Goal: Information Seeking & Learning: Learn about a topic

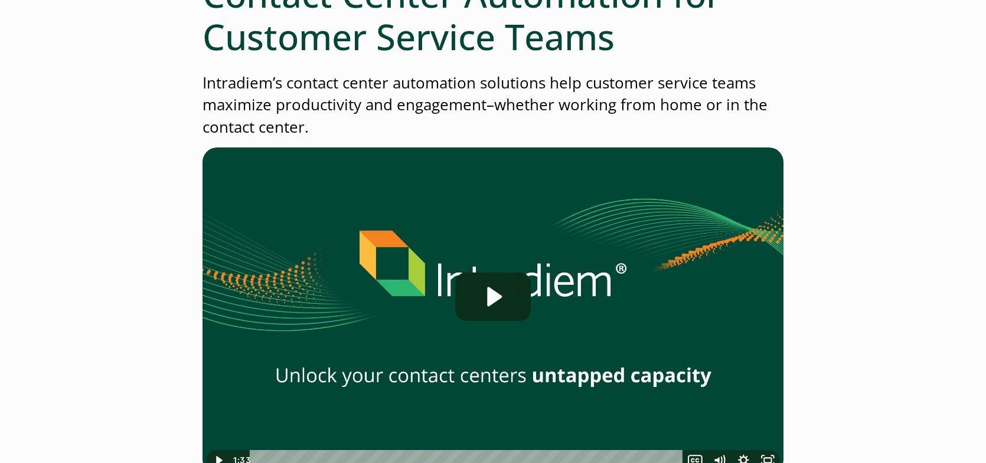
scroll to position [168, 0]
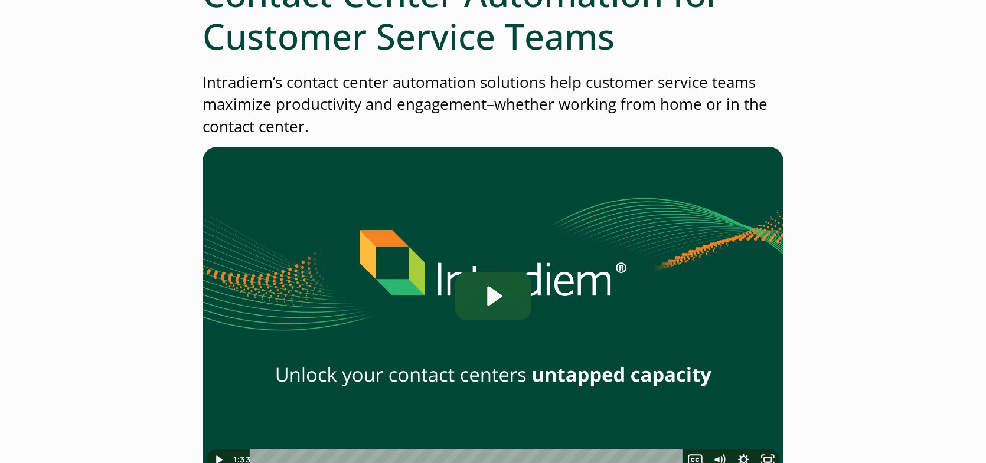
click at [498, 302] on icon "Play Video: Contact Center Automation for Customer Service Teams" at bounding box center [493, 296] width 76 height 48
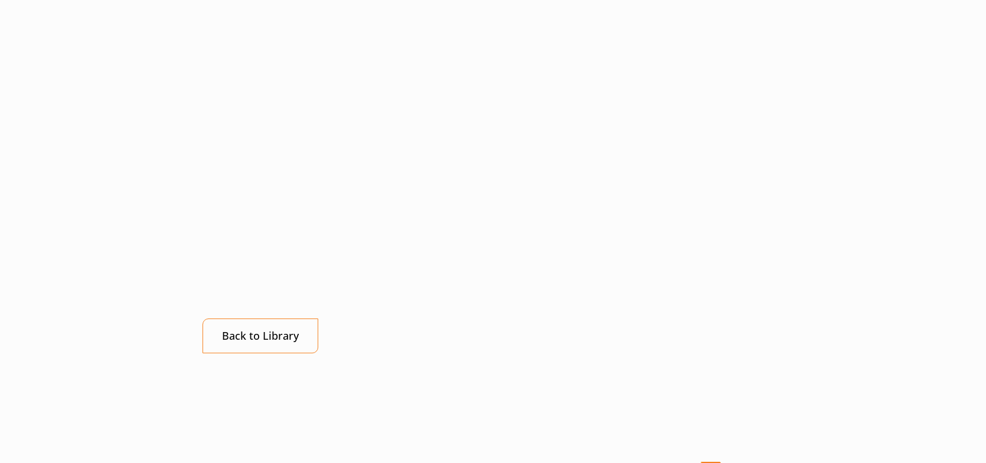
scroll to position [365, 0]
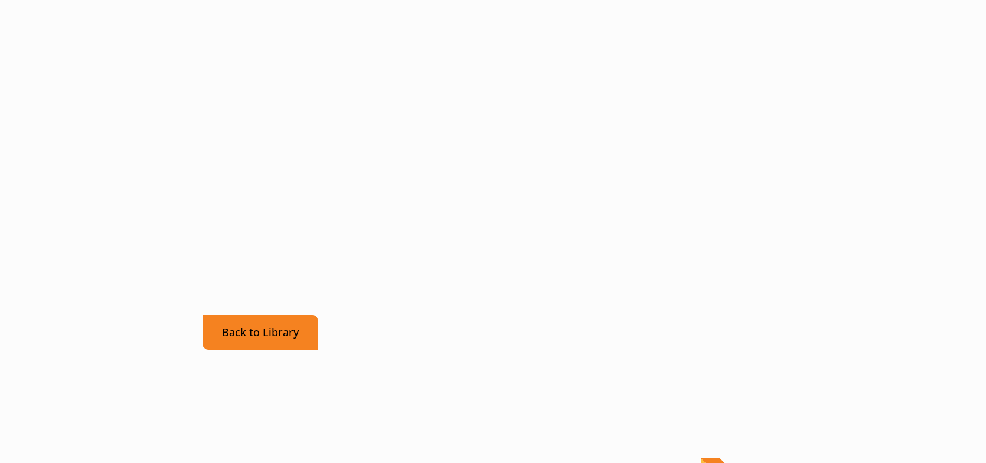
click at [306, 338] on link "Back to Library" at bounding box center [260, 332] width 116 height 35
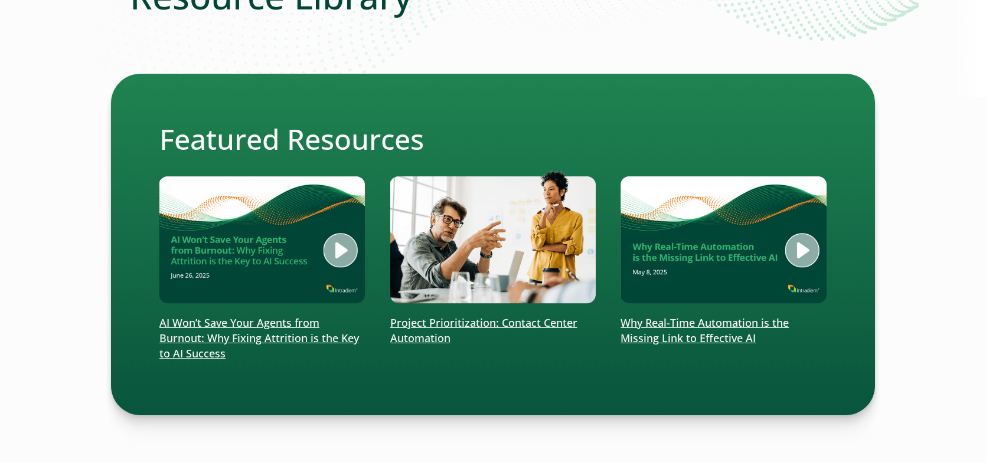
scroll to position [205, 0]
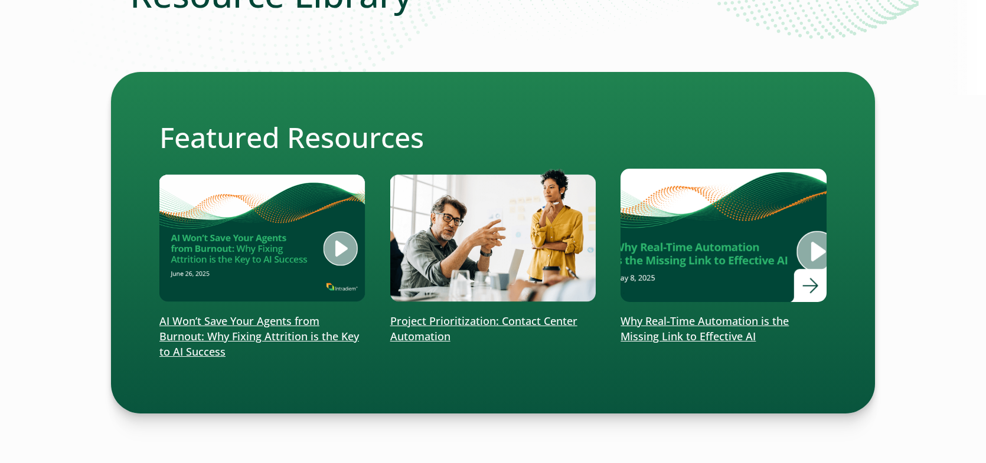
click at [753, 234] on img at bounding box center [723, 235] width 247 height 161
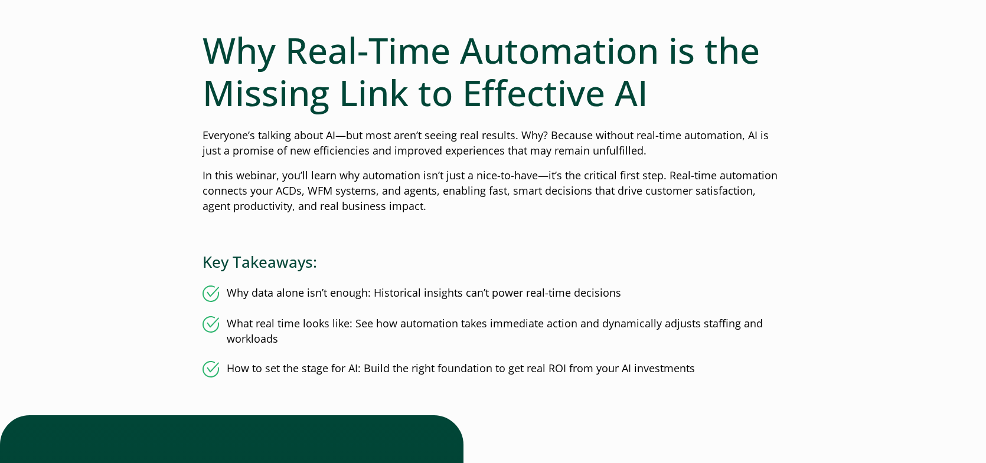
scroll to position [111, 0]
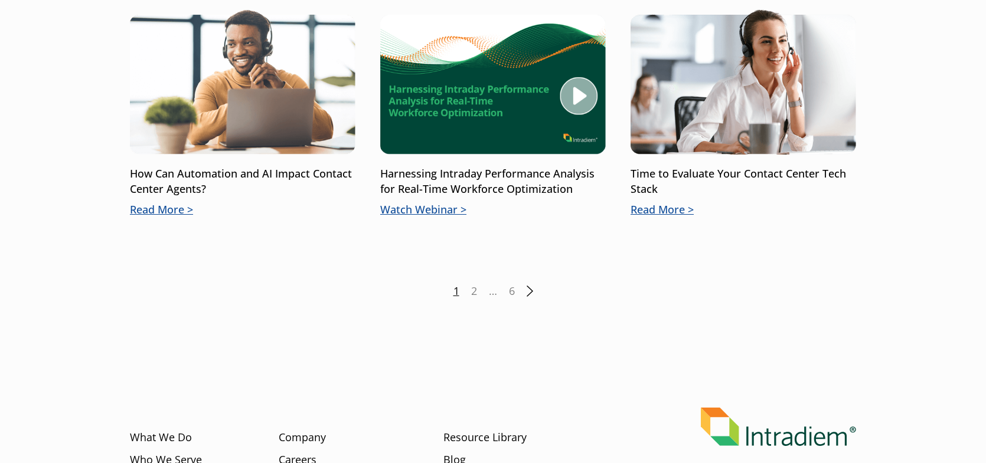
scroll to position [1667, 0]
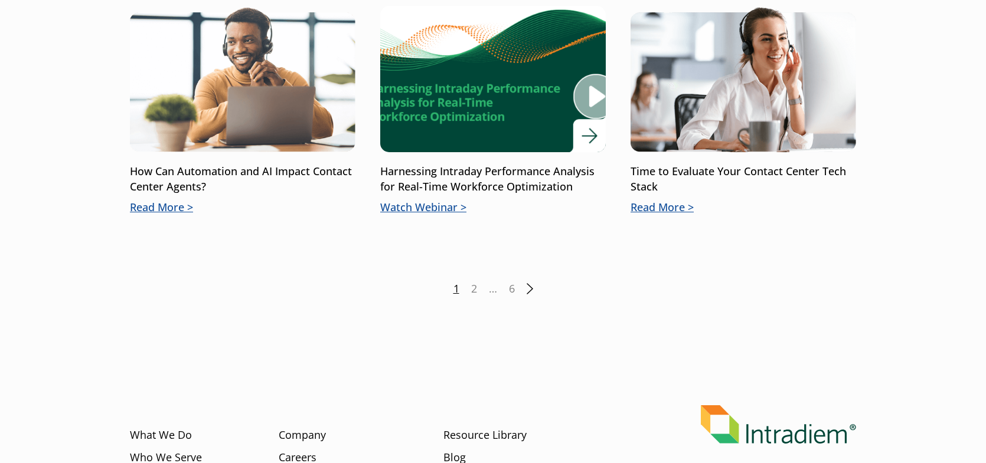
click at [588, 101] on img at bounding box center [493, 79] width 270 height 176
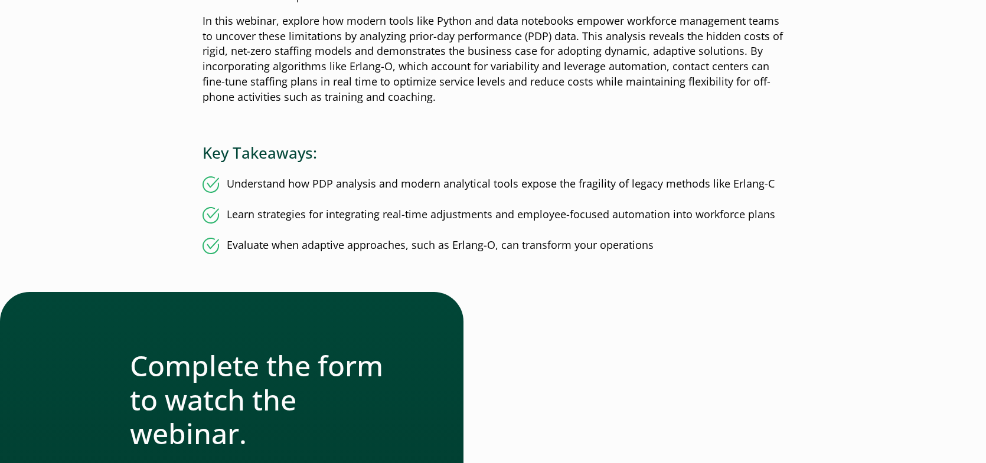
scroll to position [340, 0]
